Goal: Find specific page/section: Find specific page/section

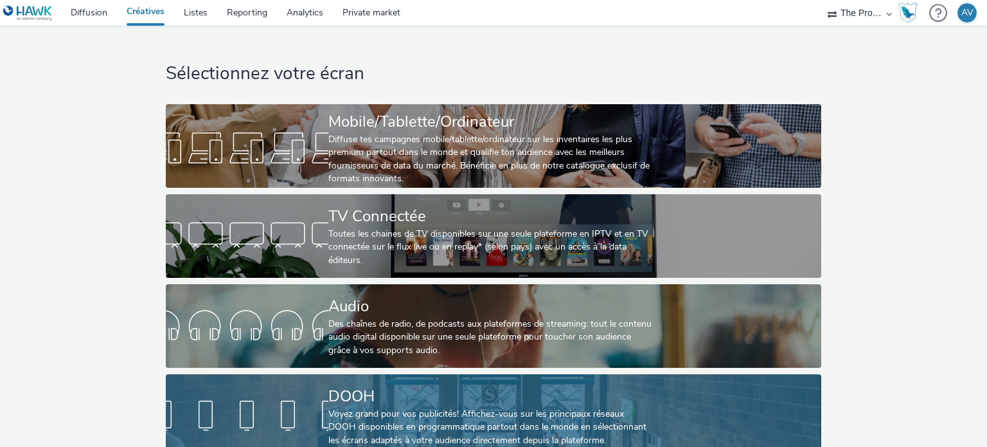
click at [402, 406] on div "DOOH" at bounding box center [490, 396] width 325 height 22
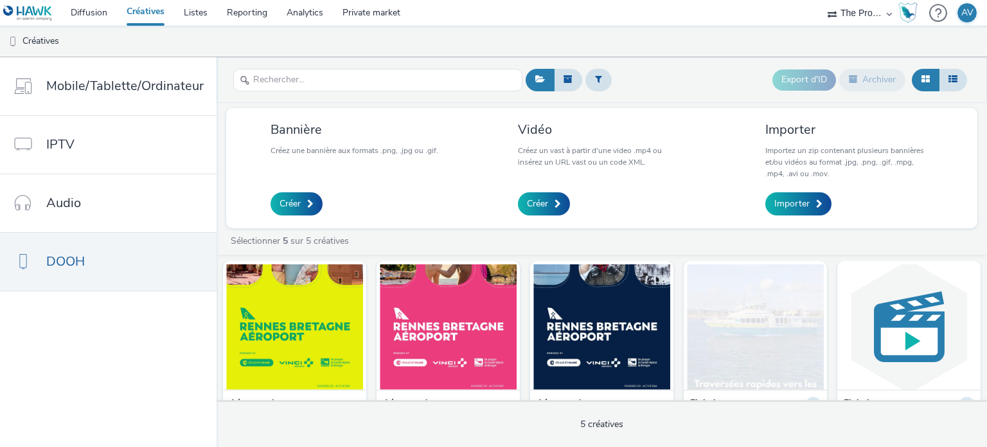
scroll to position [45, 0]
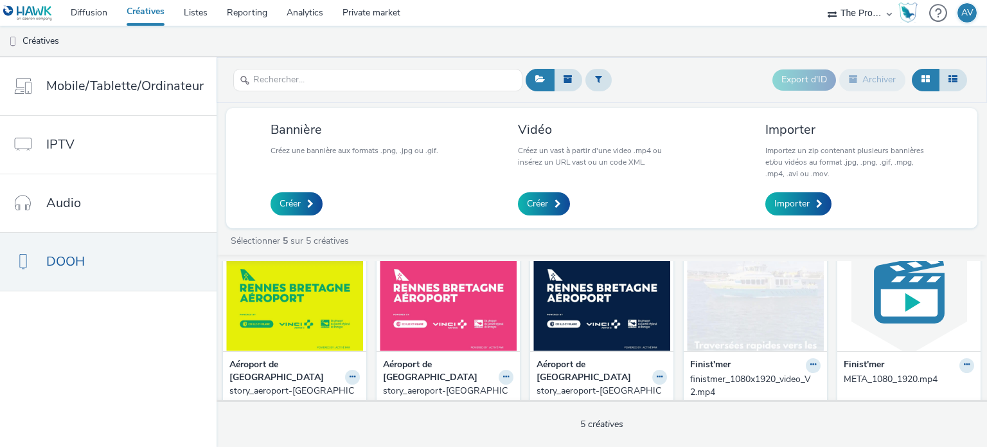
click at [309, 317] on img at bounding box center [294, 288] width 137 height 125
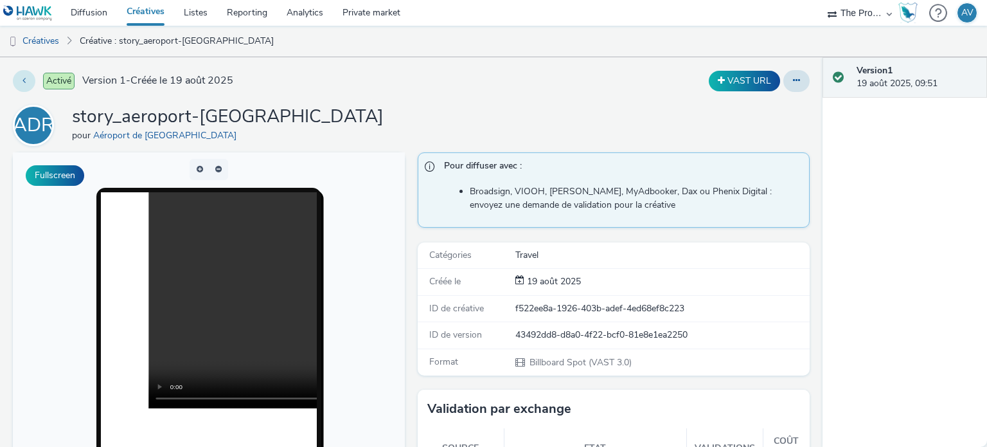
click at [25, 79] on icon at bounding box center [23, 80] width 3 height 9
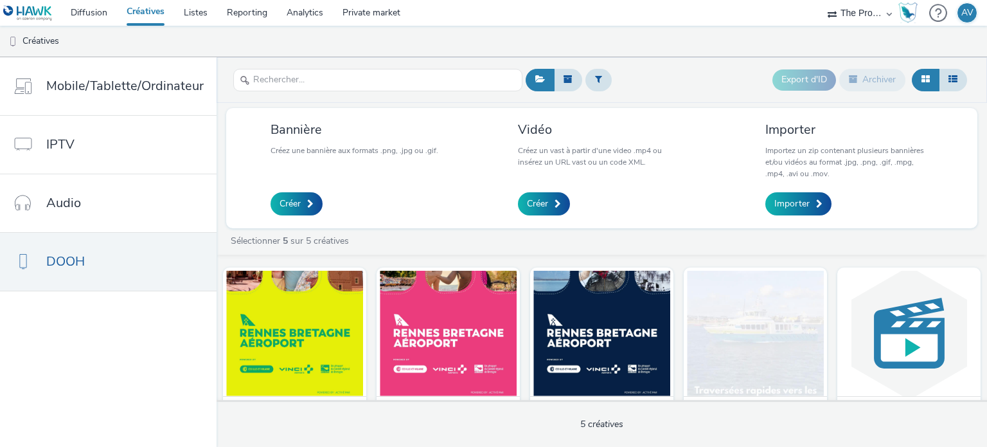
scroll to position [69, 0]
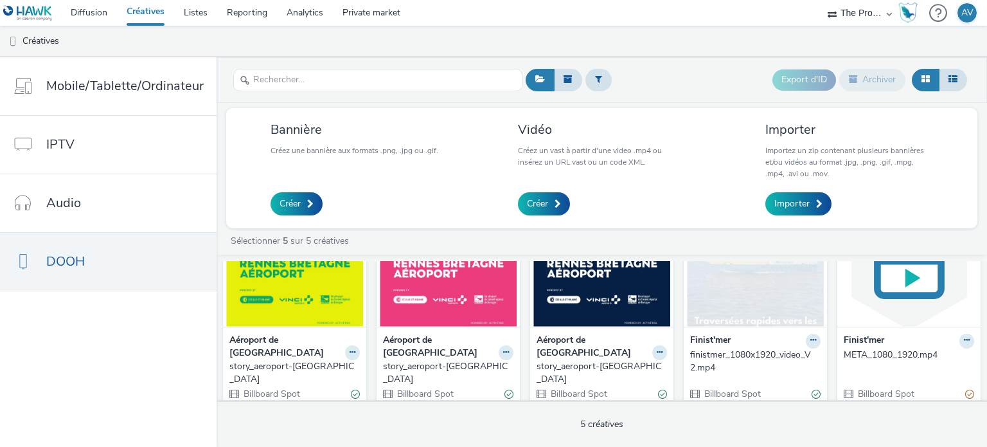
click at [446, 308] on img at bounding box center [448, 263] width 137 height 125
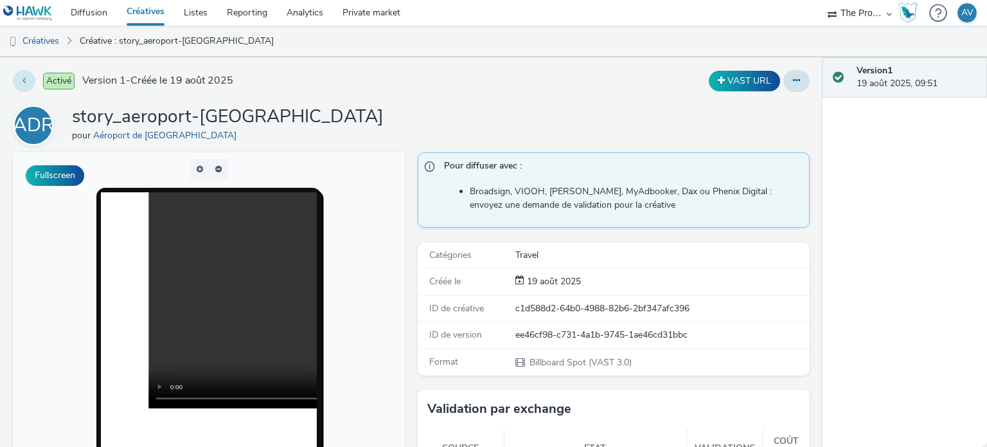
click at [24, 71] on button at bounding box center [24, 81] width 22 height 22
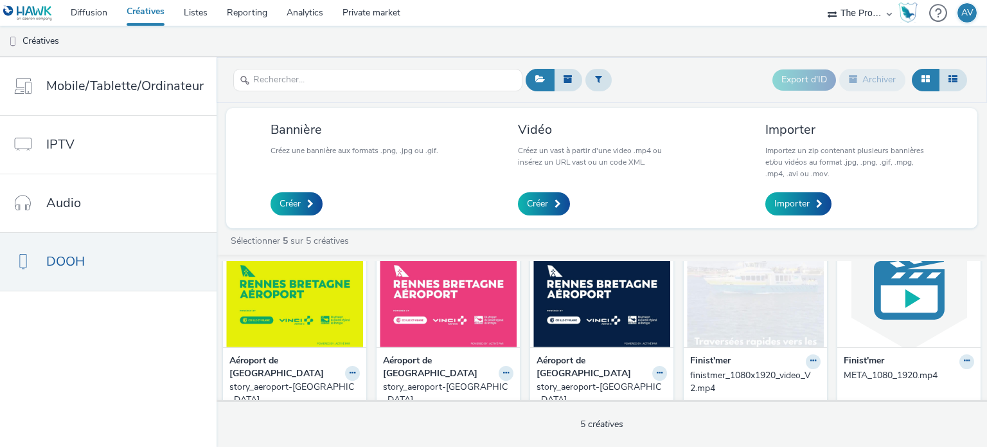
scroll to position [51, 0]
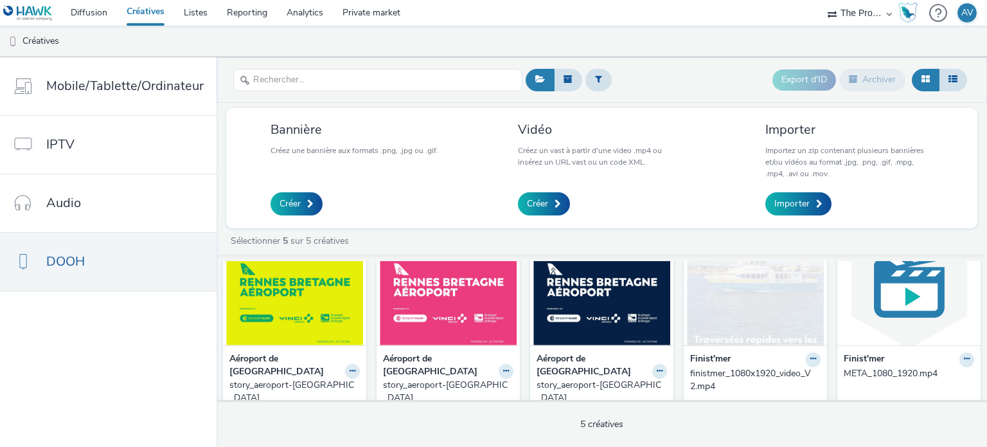
click at [578, 304] on img at bounding box center [601, 282] width 137 height 125
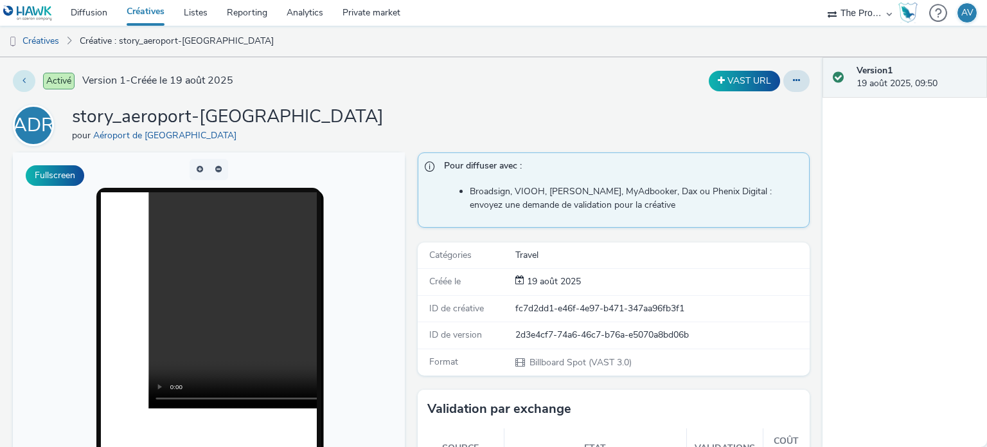
click at [21, 83] on button at bounding box center [24, 81] width 22 height 22
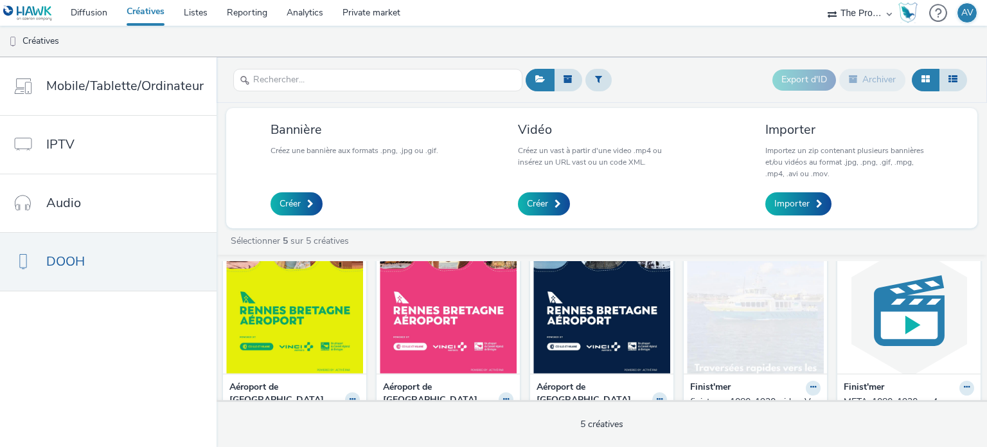
scroll to position [23, 0]
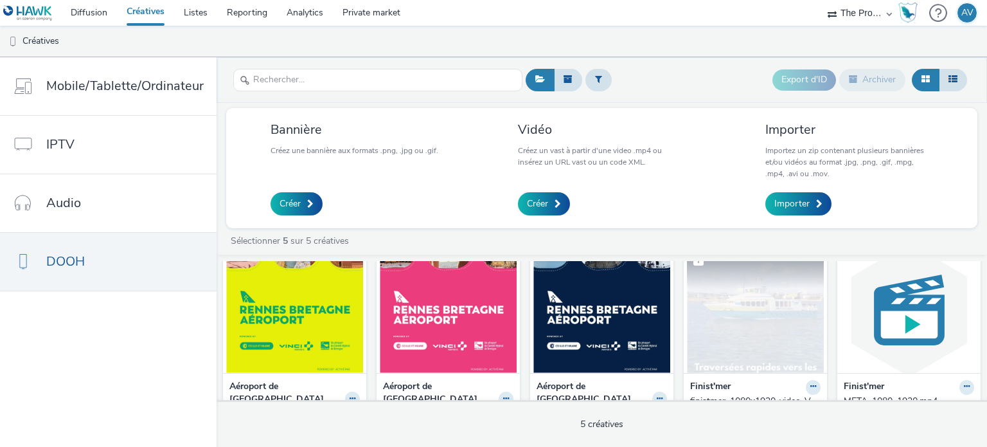
click at [694, 303] on img at bounding box center [755, 309] width 137 height 125
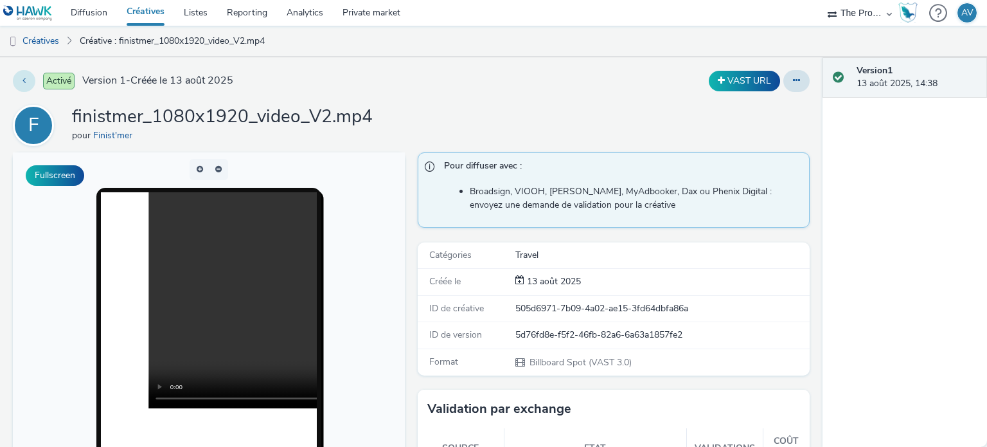
click at [23, 76] on icon at bounding box center [23, 80] width 3 height 9
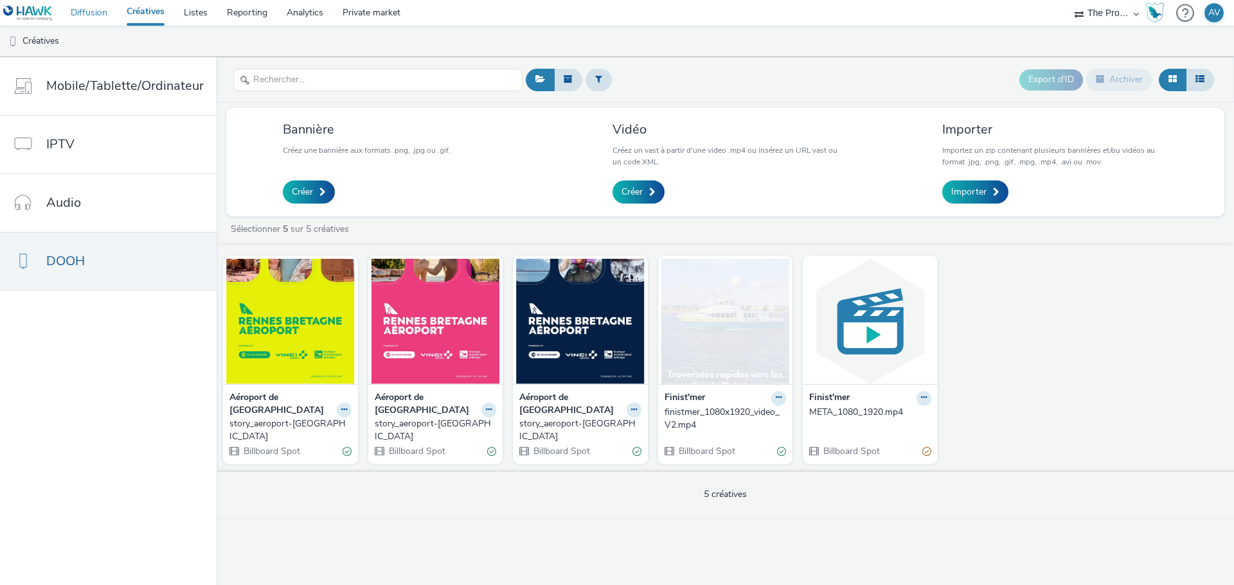
click at [82, 15] on link "Diffusion" at bounding box center [89, 13] width 56 height 26
